Goal: Transaction & Acquisition: Purchase product/service

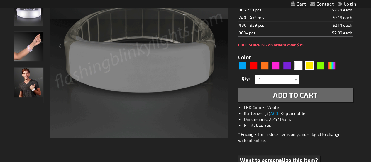
scroll to position [128, 0]
click at [312, 64] on div "Yellow" at bounding box center [309, 65] width 9 height 9
type input "5647"
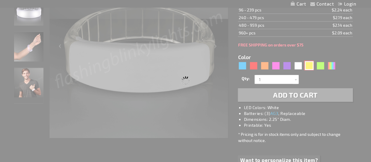
scroll to position [0, 0]
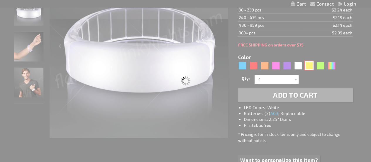
type input "11315-YL"
type input "Customize - Yellow Fashion LED Bracelets - ITEM NO: 11315-YL"
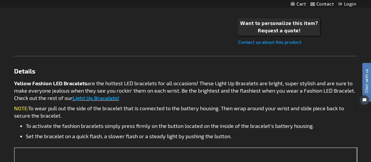
scroll to position [270, 0]
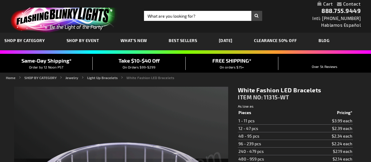
scroll to position [118, 0]
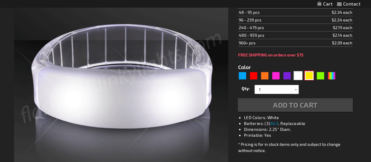
click at [313, 78] on div "Yellow" at bounding box center [309, 75] width 9 height 9
type input "5647"
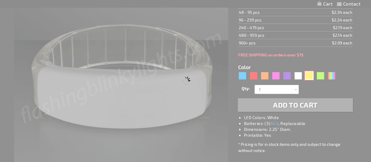
scroll to position [118, 0]
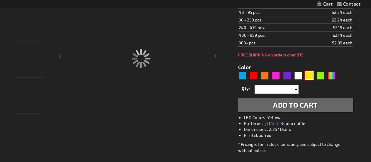
type input "11315-YL"
type input "Customize - Yellow Fashion LED Bracelets - ITEM NO: 11315-YL"
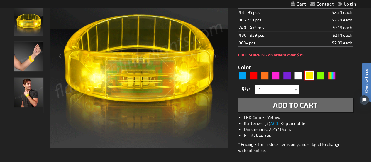
scroll to position [0, 0]
